Goal: Information Seeking & Learning: Find specific page/section

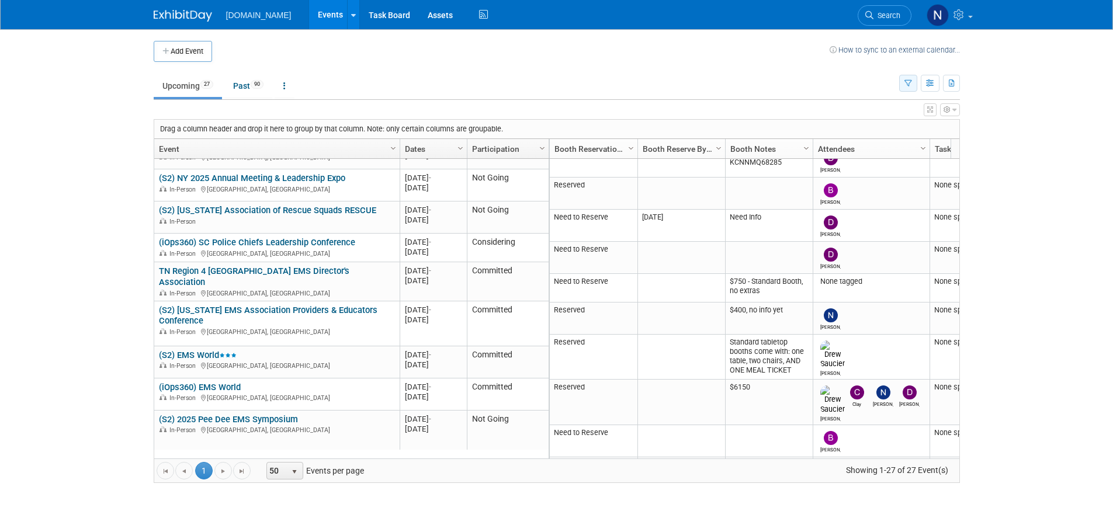
click at [904, 84] on icon "button" at bounding box center [908, 84] width 8 height 8
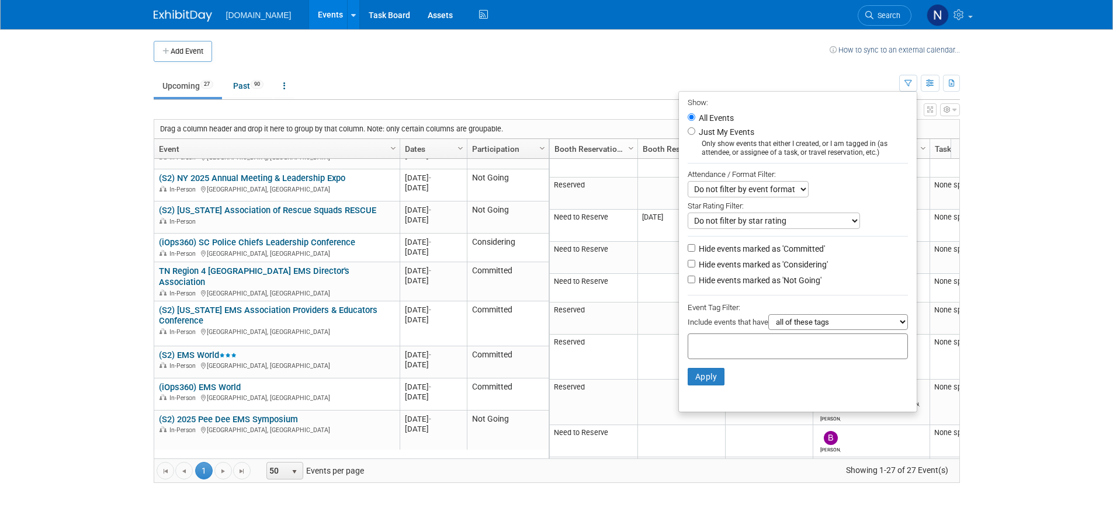
click at [831, 68] on td "Upcoming 27 Past 90 All Events 117 Past and Upcoming Grouped Annually Events gr…" at bounding box center [526, 81] width 745 height 38
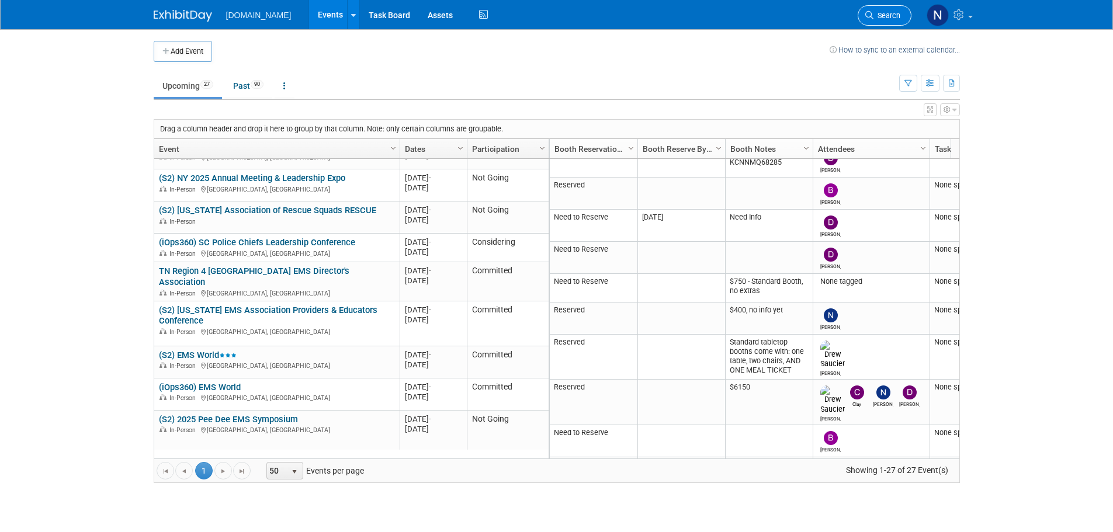
click at [879, 19] on span "Search" at bounding box center [886, 15] width 27 height 9
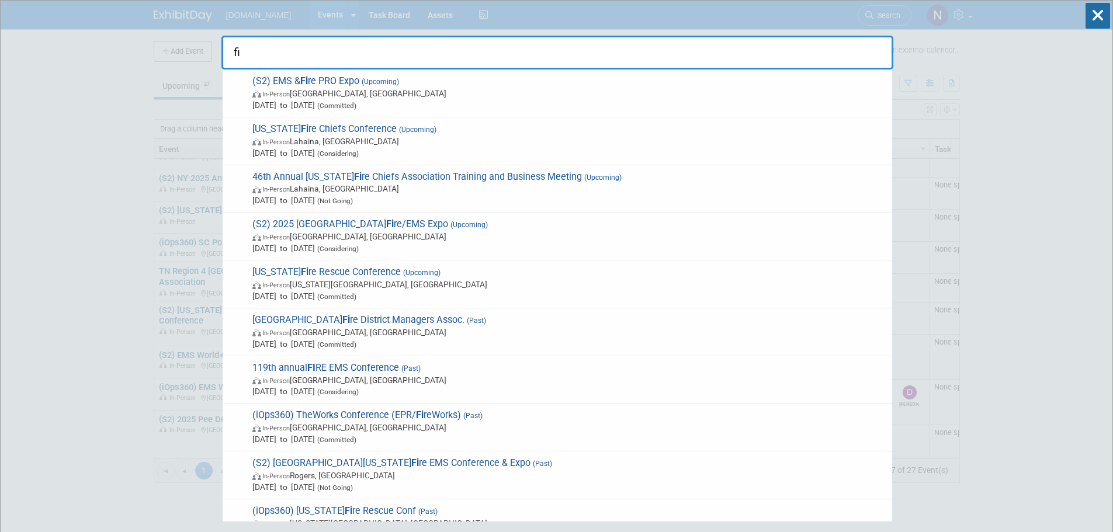
type input "f"
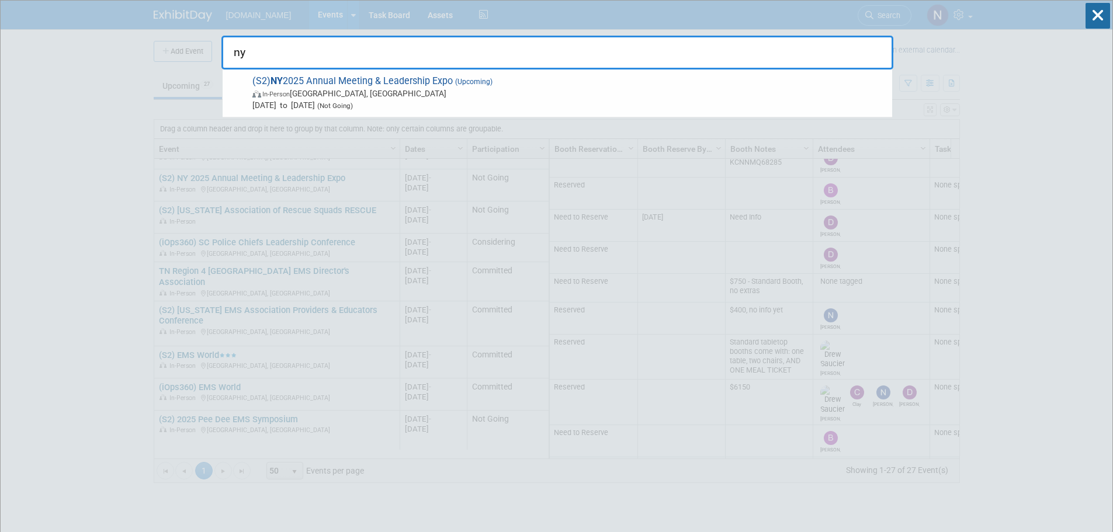
type input "n"
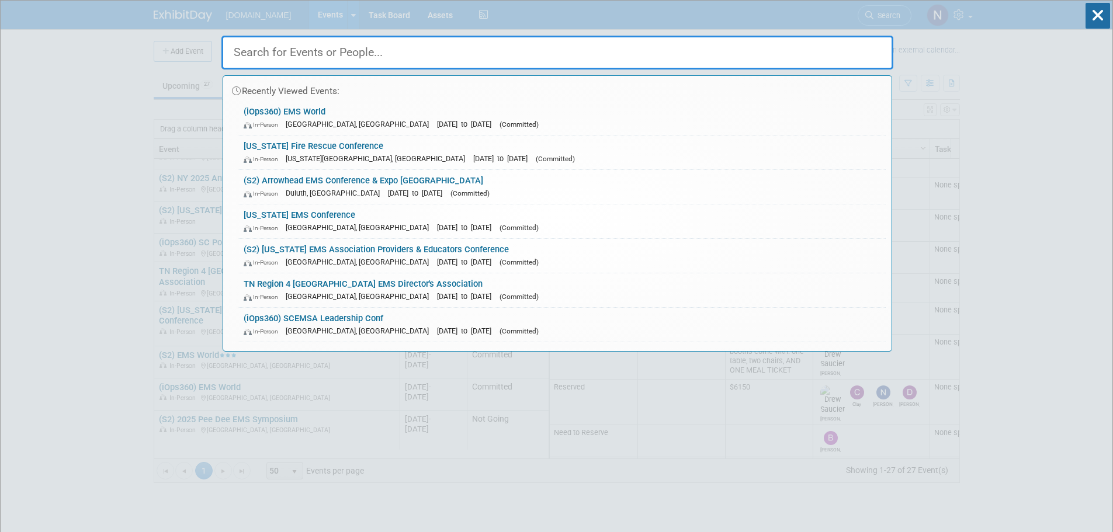
drag, startPoint x: 1015, startPoint y: 179, endPoint x: 1013, endPoint y: 201, distance: 21.7
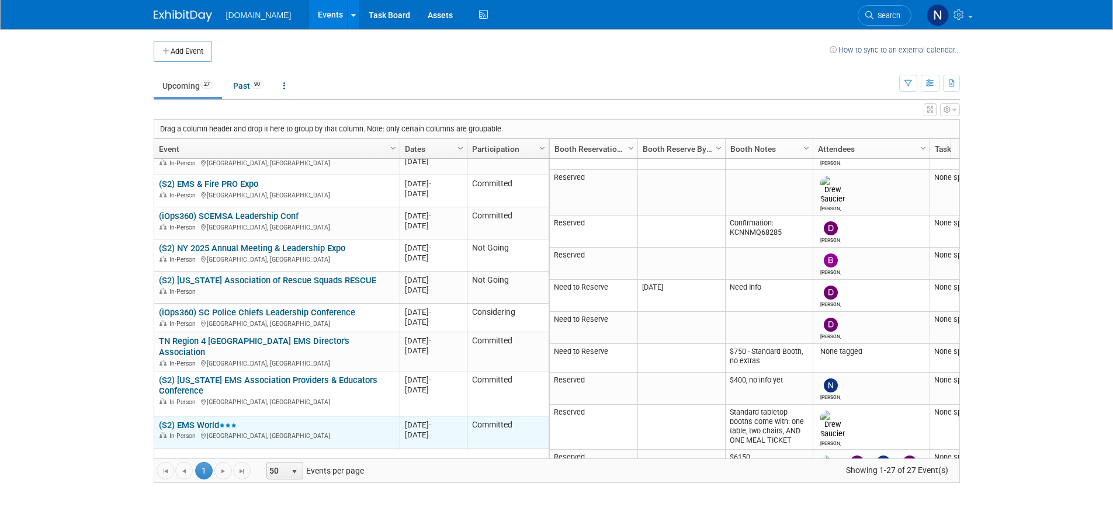
scroll to position [50, 0]
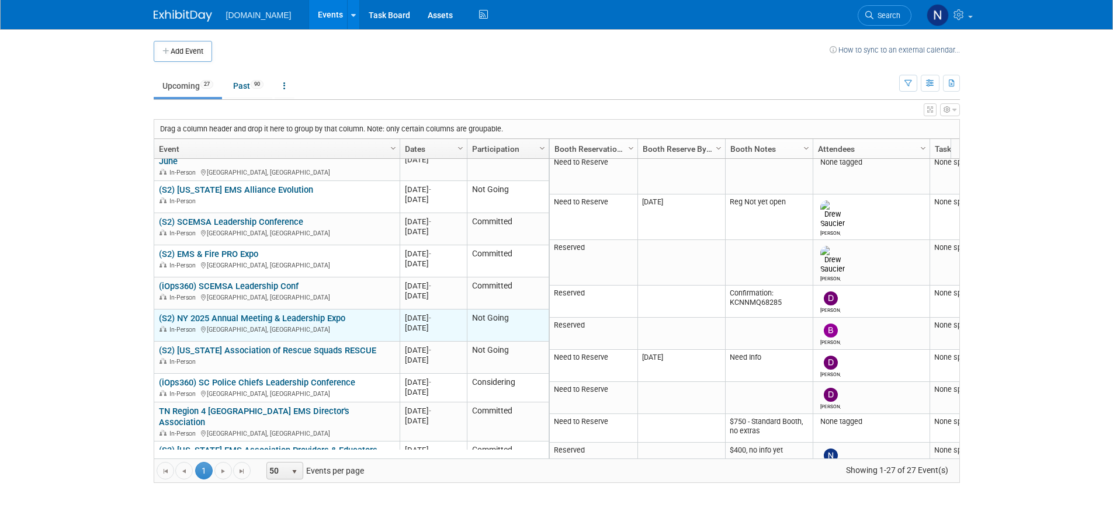
click at [259, 316] on link "(S2) NY 2025 Annual Meeting & Leadership Expo" at bounding box center [252, 318] width 186 height 11
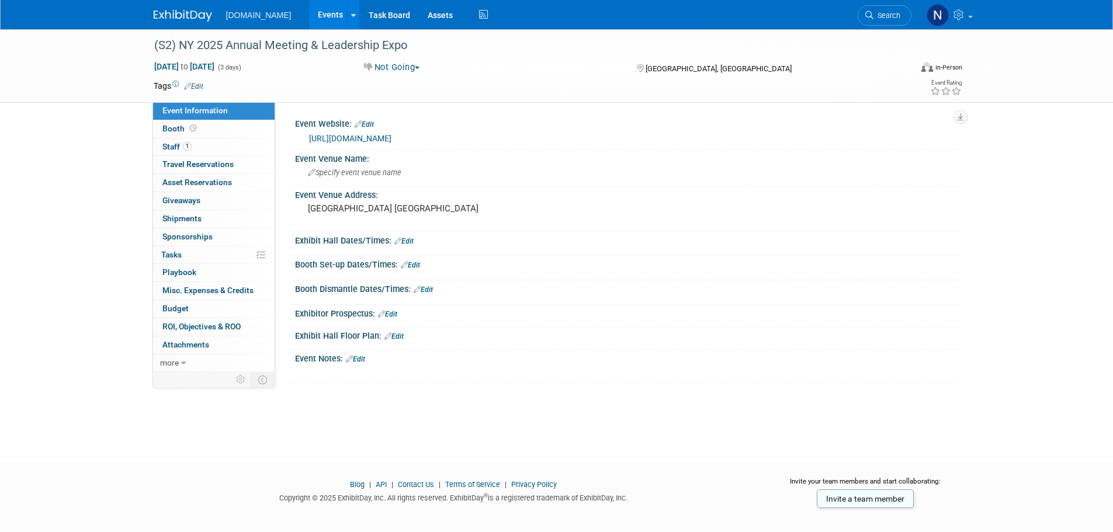
click at [363, 139] on link "[URL][DOMAIN_NAME]" at bounding box center [350, 138] width 82 height 9
